Goal: Check status

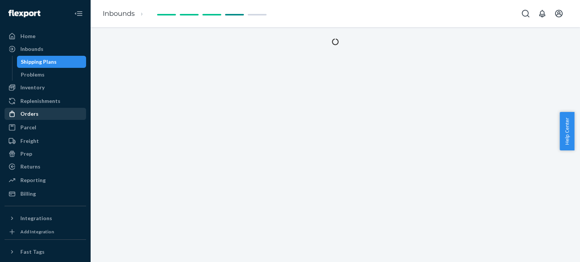
click at [38, 109] on div "Orders" at bounding box center [45, 114] width 80 height 11
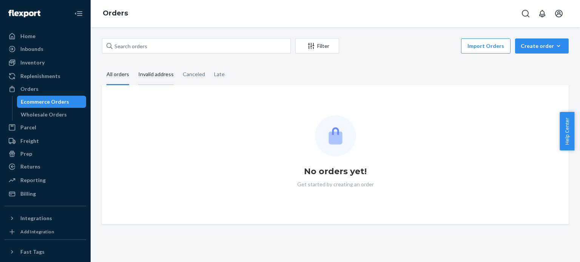
click at [164, 79] on div "Invalid address" at bounding box center [155, 75] width 35 height 21
click at [134, 65] on input "Invalid address" at bounding box center [134, 65] width 0 height 0
